Goal: Transaction & Acquisition: Purchase product/service

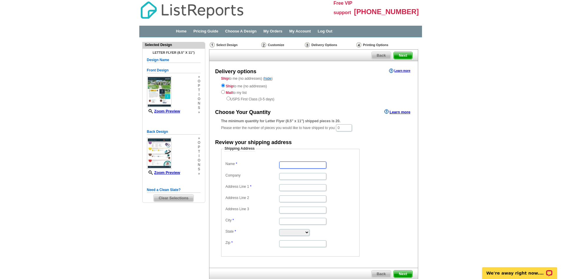
click at [299, 164] on input "Name" at bounding box center [302, 164] width 47 height 7
type input "[PERSON_NAME]"
type input "[STREET_ADDRESS]"
type input "[PERSON_NAME][GEOGRAPHIC_DATA]"
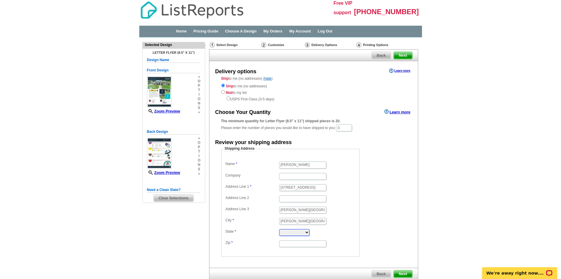
select select "TX"
type input "76548"
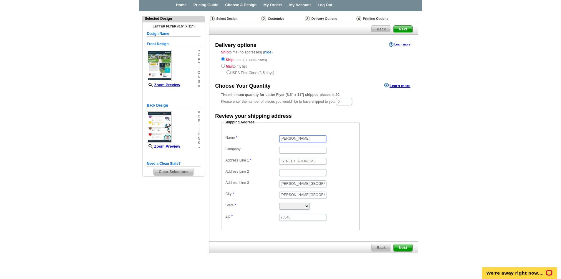
scroll to position [35, 0]
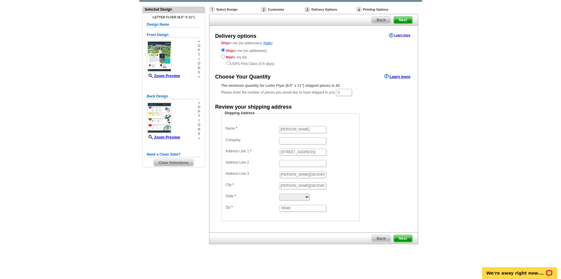
click at [406, 238] on span "Next" at bounding box center [403, 238] width 18 height 7
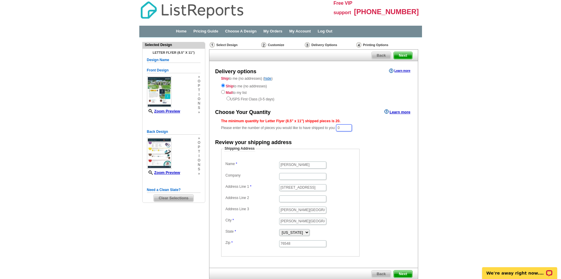
click at [350, 127] on input "0" at bounding box center [344, 127] width 16 height 7
drag, startPoint x: 348, startPoint y: 127, endPoint x: 340, endPoint y: 128, distance: 8.9
click at [340, 128] on input "0" at bounding box center [344, 127] width 16 height 7
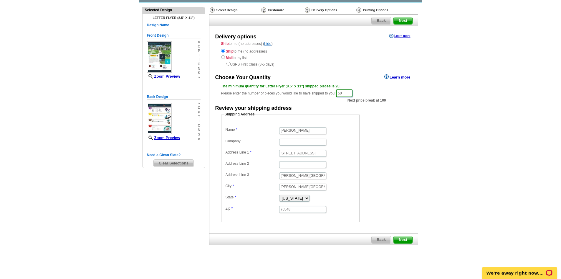
scroll to position [36, 0]
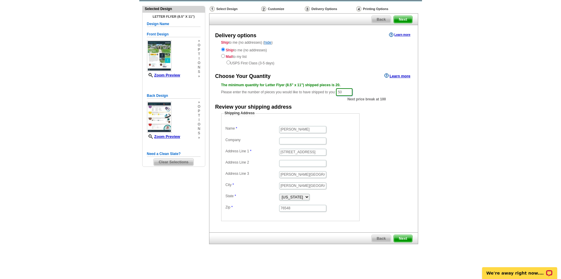
type input "50"
click at [405, 237] on span "Next" at bounding box center [403, 238] width 18 height 7
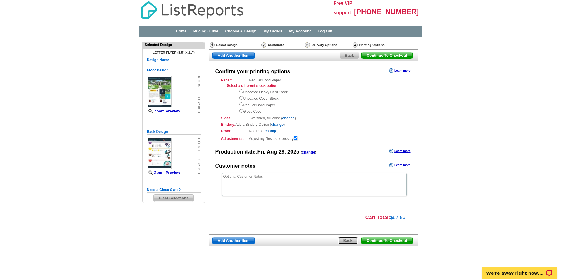
click at [344, 241] on span "Back" at bounding box center [348, 240] width 19 height 7
